Goal: Use online tool/utility: Utilize a website feature to perform a specific function

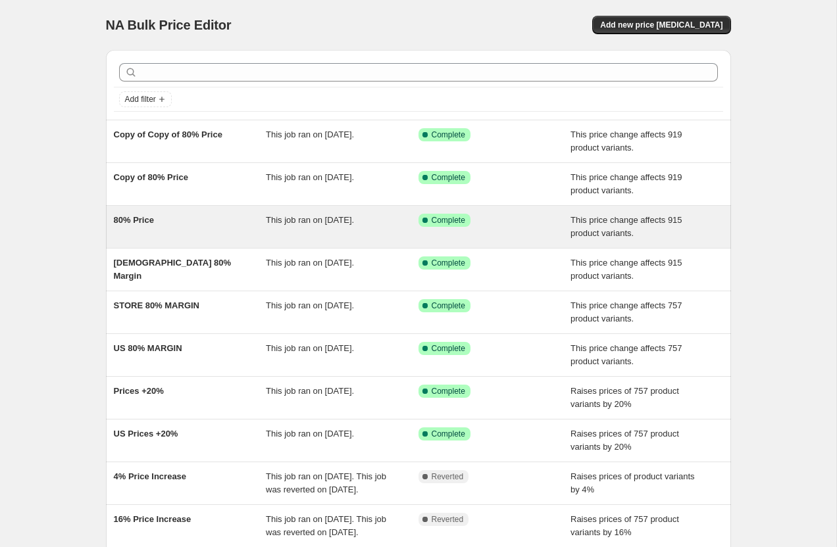
click at [214, 230] on div "80% Price" at bounding box center [190, 227] width 153 height 26
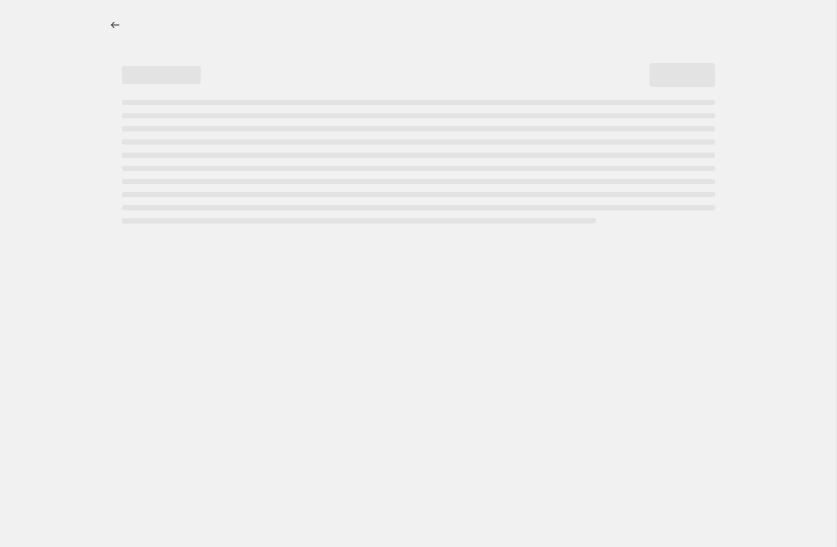
select select "margin"
select select "pp"
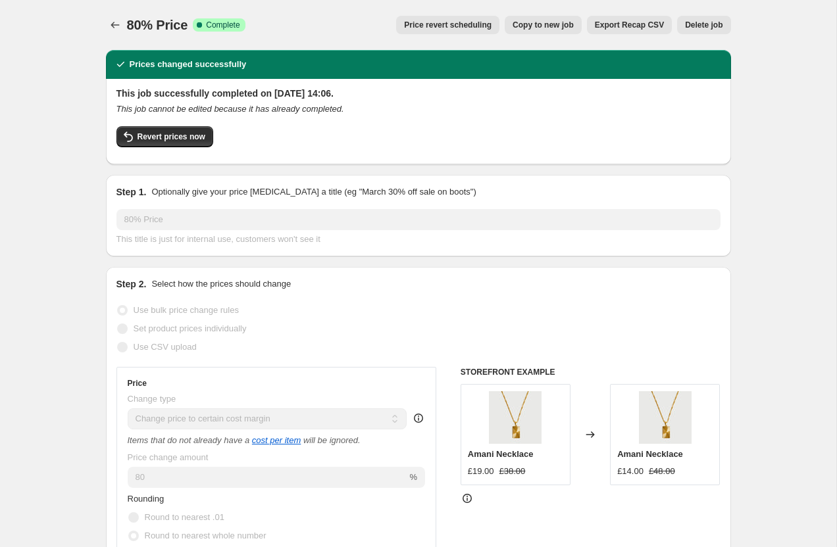
click at [555, 22] on span "Copy to new job" at bounding box center [542, 25] width 61 height 11
select select "margin"
select select "pp"
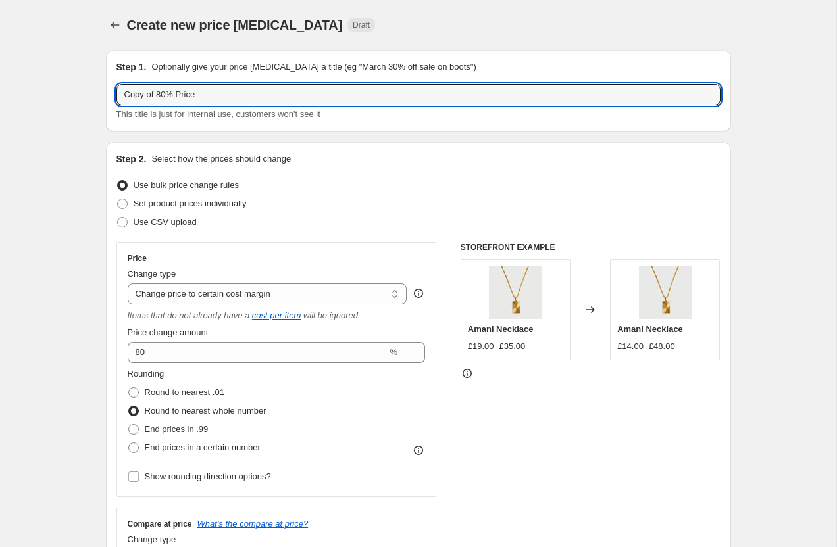
drag, startPoint x: 158, startPoint y: 95, endPoint x: 93, endPoint y: 94, distance: 65.1
click at [173, 99] on input "80% Price" at bounding box center [418, 94] width 604 height 21
type input "80% Price - US"
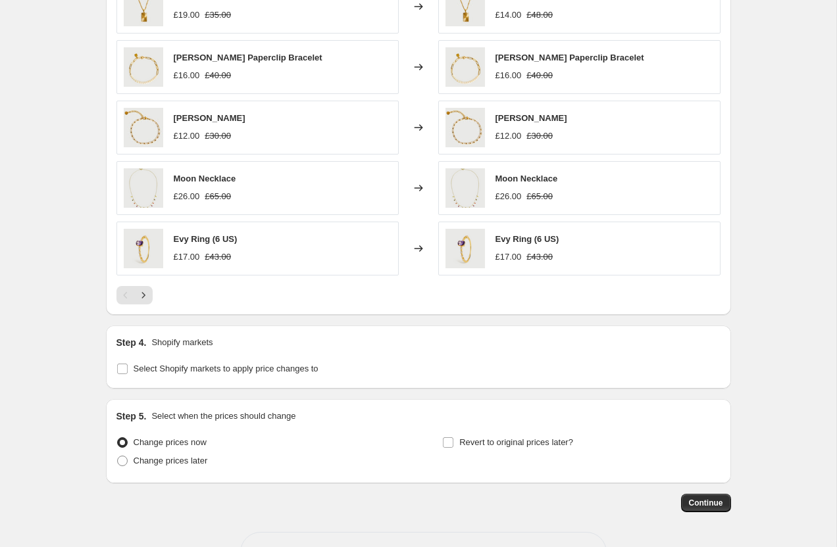
scroll to position [1039, 0]
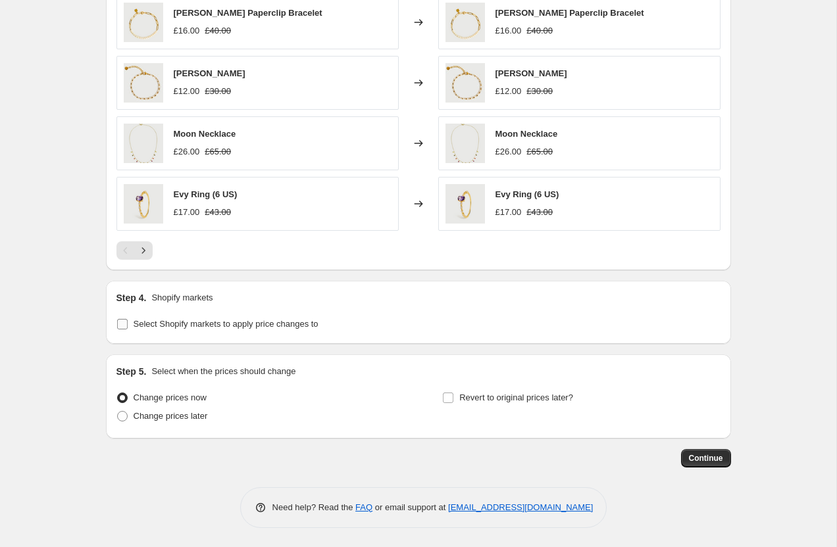
click at [122, 327] on input "Select Shopify markets to apply price changes to" at bounding box center [122, 324] width 11 height 11
checkbox input "true"
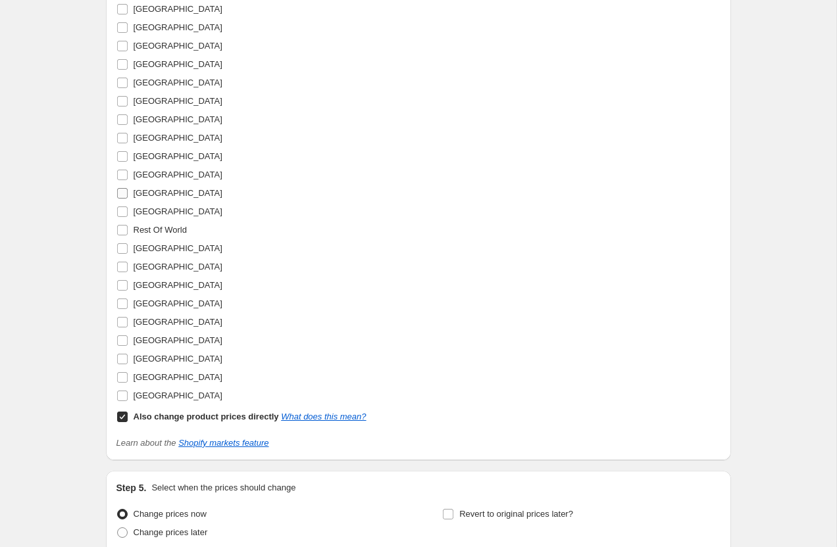
scroll to position [1736, 0]
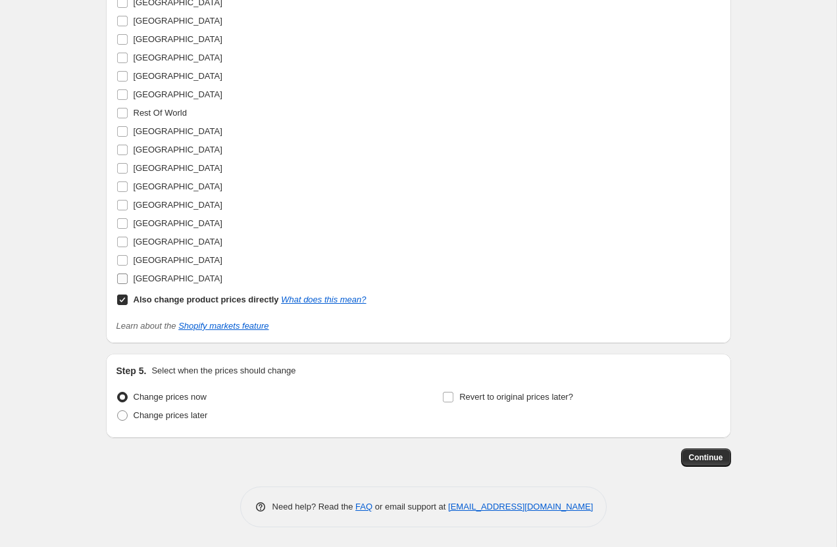
click at [118, 276] on input "United States" at bounding box center [122, 279] width 11 height 11
checkbox input "true"
click at [126, 295] on input "Also change product prices directly What does this mean?" at bounding box center [122, 300] width 11 height 11
checkbox input "false"
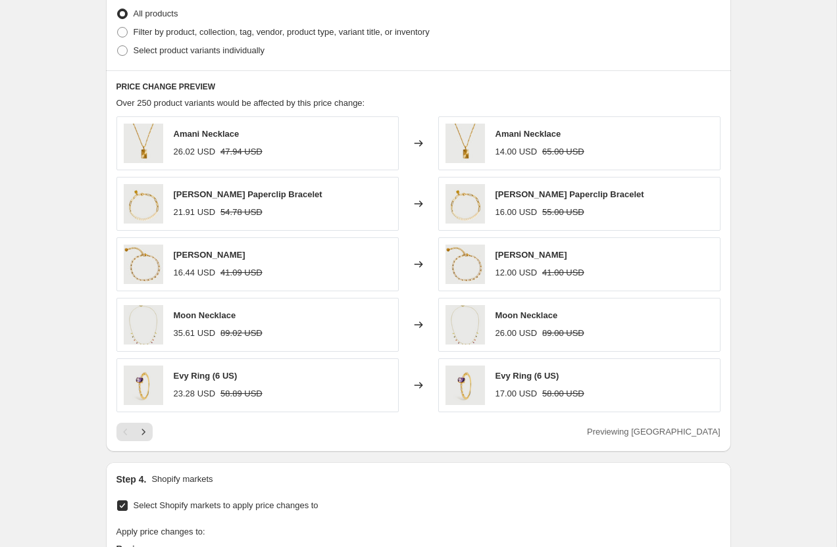
scroll to position [859, 0]
click at [145, 429] on icon "Next" at bounding box center [143, 430] width 13 height 13
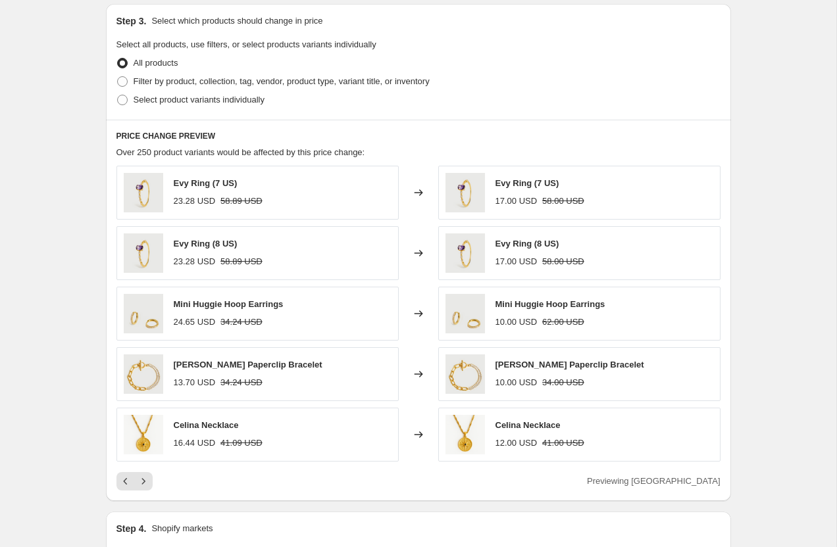
scroll to position [811, 0]
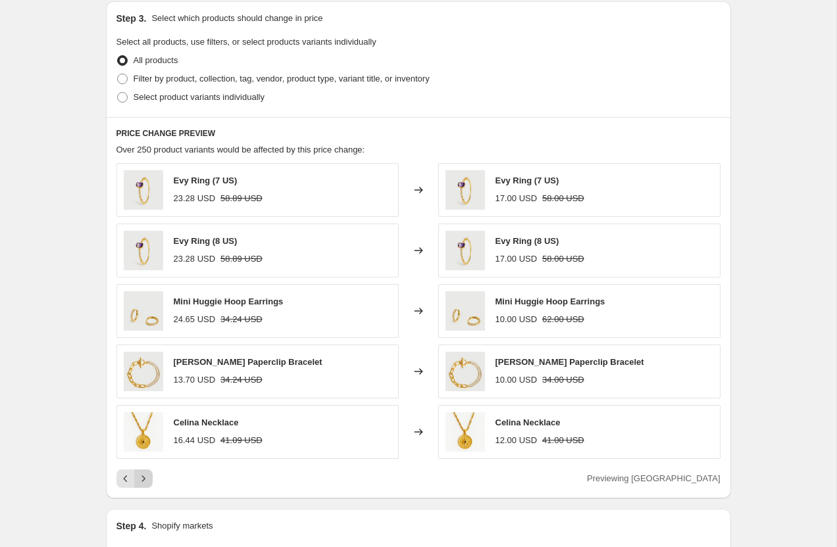
click at [145, 484] on icon "Next" at bounding box center [143, 478] width 13 height 13
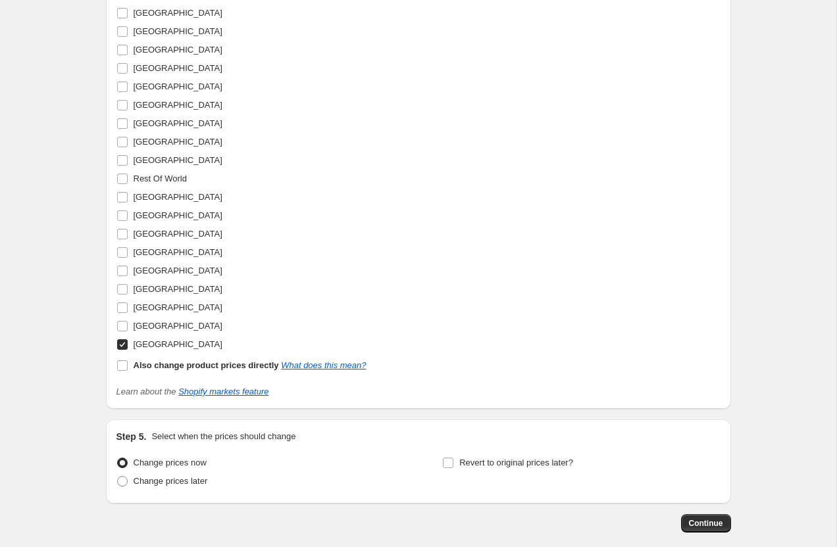
scroll to position [1736, 0]
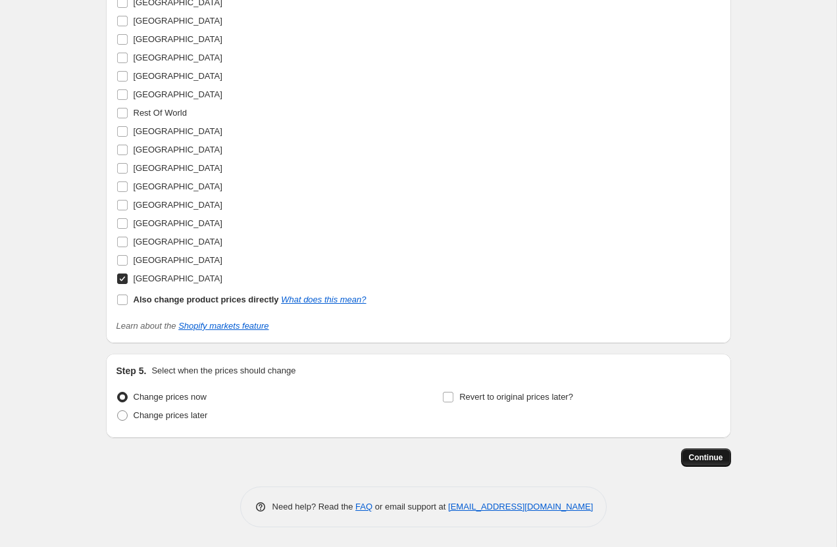
click at [705, 461] on span "Continue" at bounding box center [706, 458] width 34 height 11
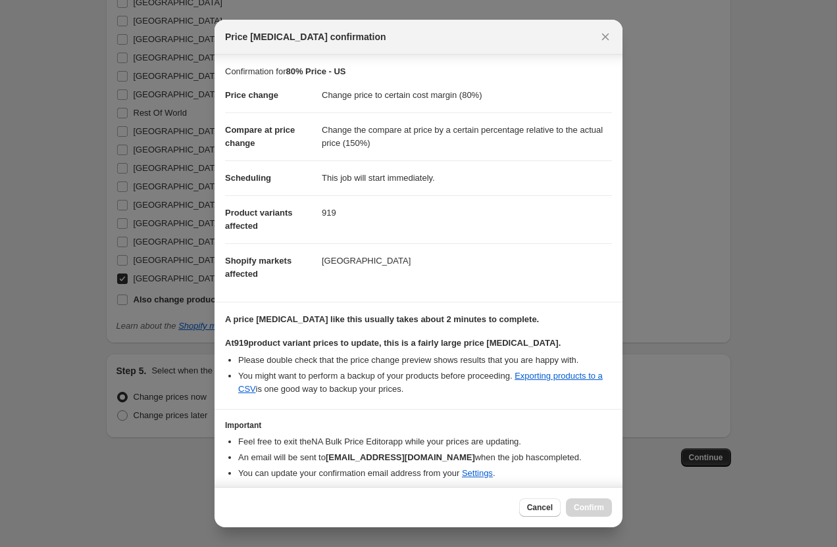
scroll to position [46, 0]
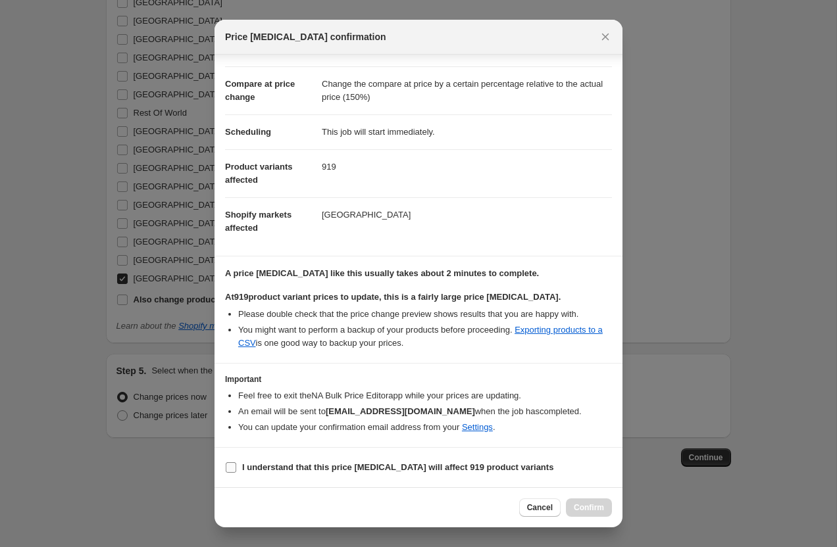
click at [236, 468] on span ":r44:" at bounding box center [231, 468] width 12 height 12
click at [236, 468] on input "I understand that this price change job will affect 919 product variants" at bounding box center [231, 467] width 11 height 11
checkbox input "true"
click at [582, 507] on span "Confirm" at bounding box center [589, 508] width 30 height 11
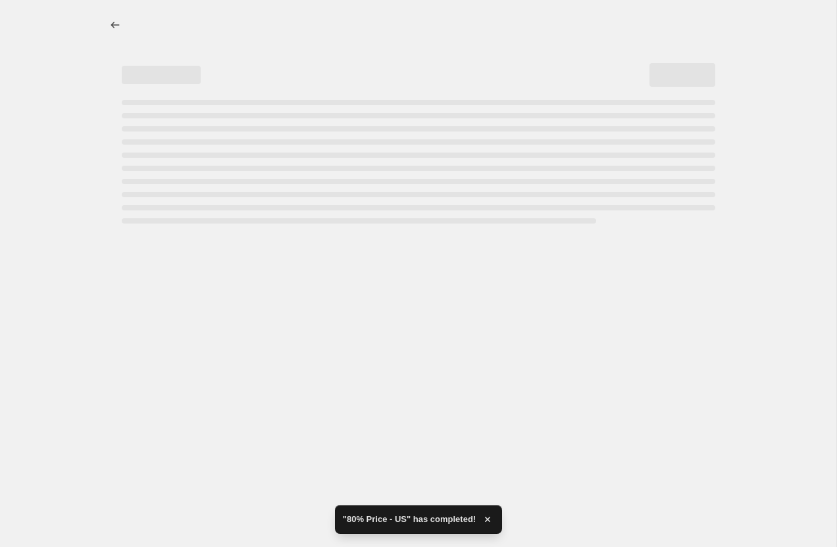
select select "margin"
select select "pp"
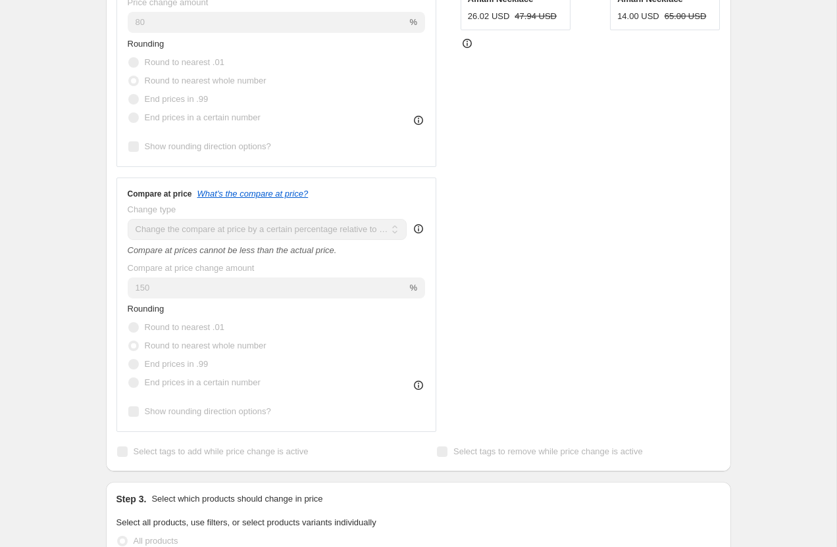
scroll to position [547, 0]
